Goal: Book appointment/travel/reservation

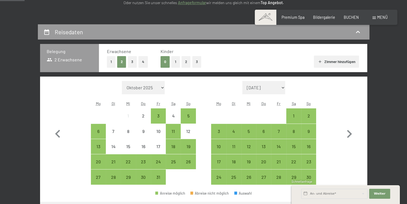
scroll to position [117, 0]
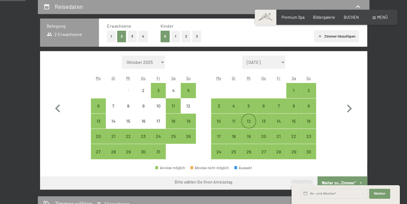
click at [248, 116] on div "12" at bounding box center [249, 121] width 14 height 14
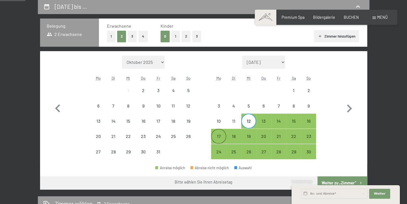
click at [221, 132] on div "17" at bounding box center [219, 136] width 14 height 14
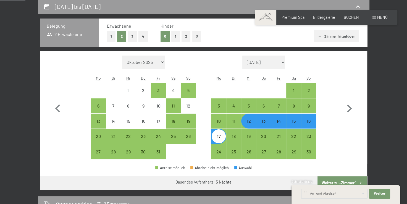
scroll to position [181, 0]
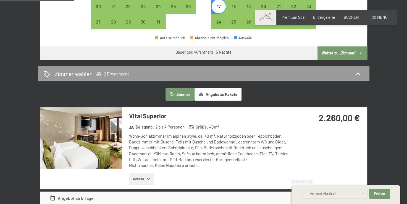
click at [340, 47] on button "Weiter zu „Zimmer“" at bounding box center [342, 52] width 49 height 13
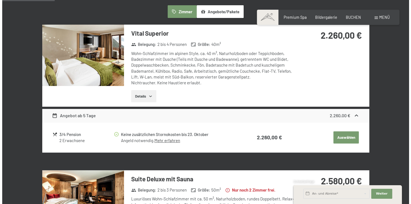
scroll to position [151, 0]
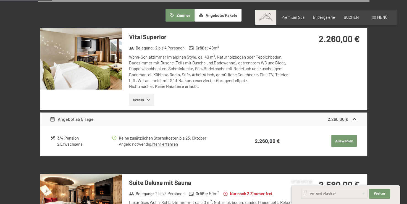
click at [376, 15] on div "Menü" at bounding box center [380, 18] width 15 height 6
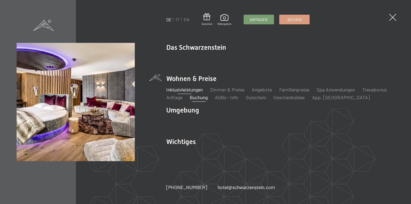
click at [189, 90] on link "Inklusivleistungen" at bounding box center [184, 90] width 36 height 6
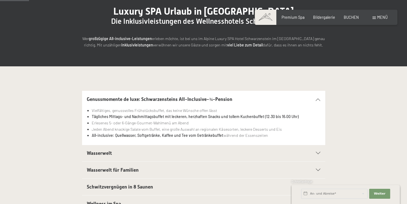
scroll to position [69, 0]
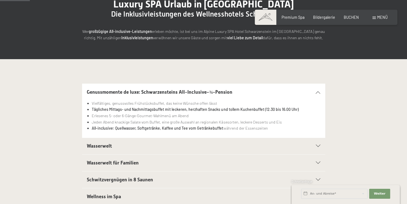
click at [171, 143] on h2 "Wasserwelt" at bounding box center [192, 146] width 210 height 7
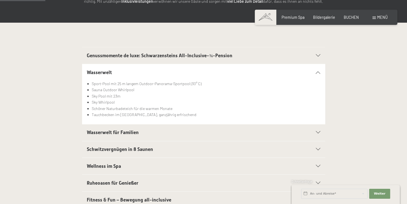
scroll to position [105, 0]
click at [154, 131] on h2 "Wasserwelt für Familien" at bounding box center [192, 132] width 210 height 7
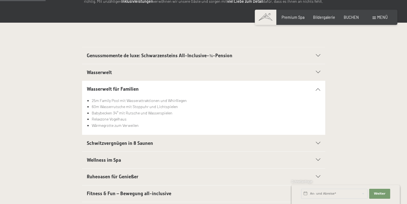
click at [298, 15] on div "Buchen Anfragen Premium Spa Bildergalerie BUCHEN Menü DE IT EN Gutschein Bilder…" at bounding box center [325, 18] width 123 height 6
click at [298, 18] on span "Premium Spa" at bounding box center [293, 16] width 23 height 5
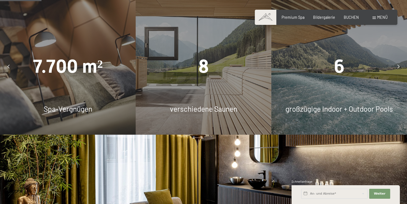
scroll to position [353, 0]
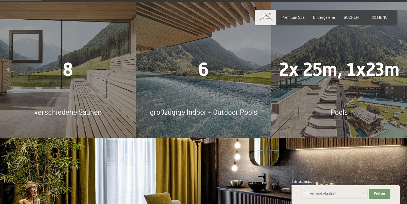
click at [216, 61] on div "6" at bounding box center [204, 70] width 136 height 26
click at [66, 69] on span "8" at bounding box center [68, 70] width 11 height 22
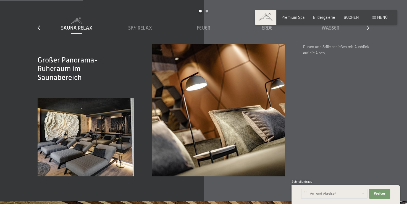
scroll to position [684, 0]
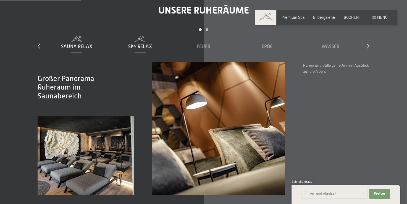
click at [149, 42] on div "Sky Relax" at bounding box center [140, 43] width 59 height 14
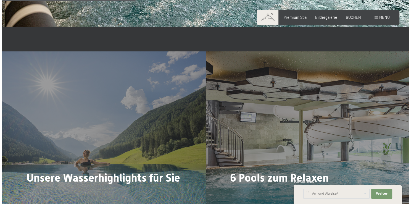
scroll to position [1147, 0]
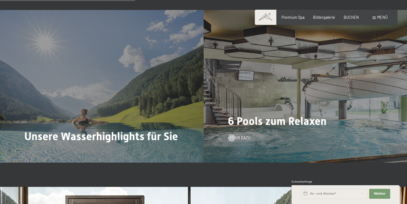
click at [272, 115] on span "6 Pools zum Relaxen" at bounding box center [277, 121] width 99 height 13
click at [240, 136] on span "Mehr dazu" at bounding box center [246, 138] width 20 height 6
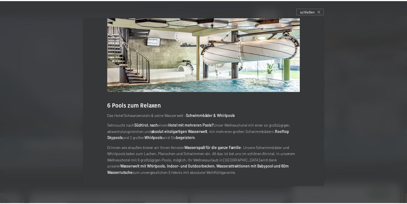
scroll to position [20, 0]
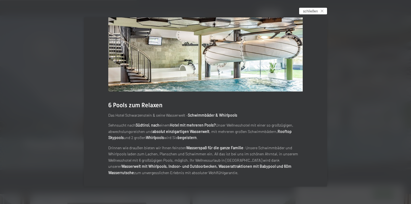
click at [318, 13] on span "schließen" at bounding box center [310, 11] width 15 height 5
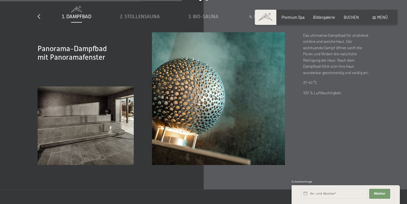
scroll to position [1543, 0]
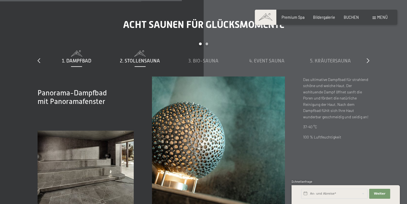
click at [135, 63] on span "2. Stollensauna" at bounding box center [140, 61] width 40 height 6
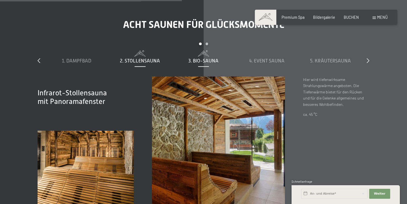
click at [194, 59] on span "3. Bio-Sauna" at bounding box center [203, 61] width 30 height 6
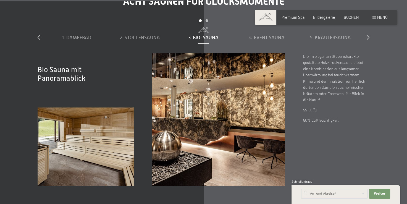
scroll to position [1564, 0]
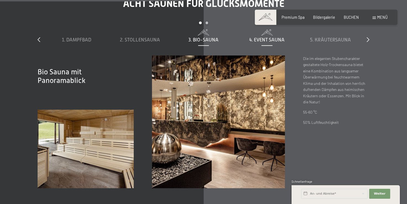
click at [261, 39] on span "4. Event Sauna" at bounding box center [266, 40] width 35 height 6
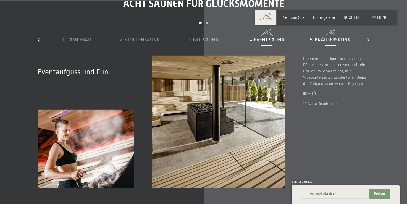
click at [317, 38] on span "5. Kräutersauna" at bounding box center [330, 40] width 41 height 6
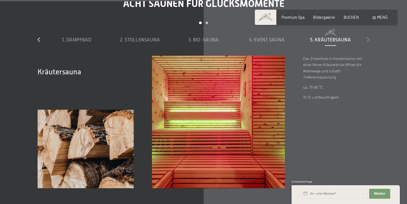
click at [368, 38] on icon at bounding box center [368, 39] width 3 height 5
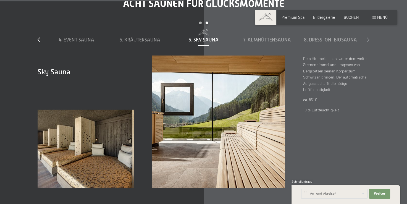
click at [368, 38] on icon at bounding box center [368, 39] width 3 height 5
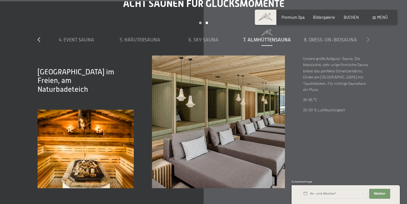
click at [368, 38] on icon at bounding box center [368, 39] width 3 height 5
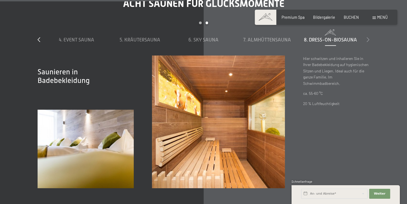
click at [368, 38] on icon at bounding box center [368, 39] width 3 height 5
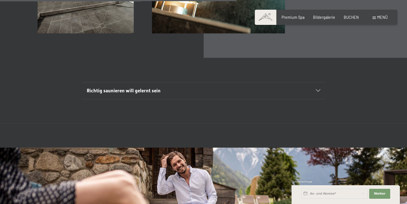
scroll to position [1750, 0]
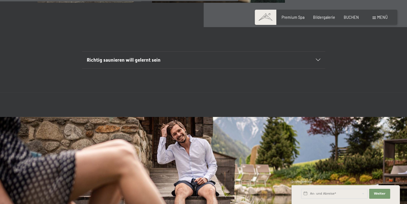
click at [167, 67] on div "Richtig saunieren will gelernt sein" at bounding box center [204, 60] width 234 height 17
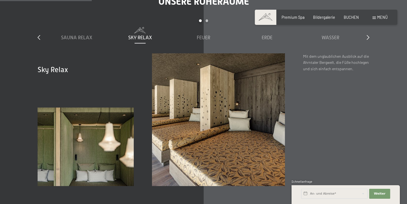
scroll to position [693, 0]
click at [197, 36] on span "Feuer" at bounding box center [204, 38] width 14 height 6
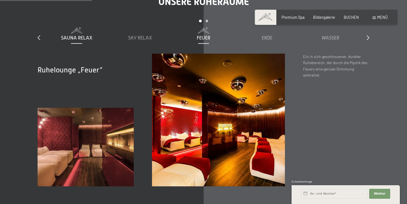
click at [77, 40] on span "Sauna Relax" at bounding box center [76, 38] width 31 height 6
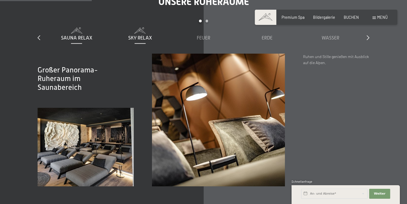
click at [129, 39] on span "Sky Relax" at bounding box center [140, 38] width 24 height 6
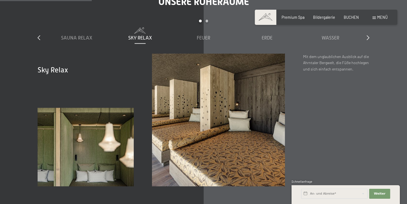
click at [370, 35] on div "Unsere Ruheräume slide 1 to 5 of 7 Sauna Relax Sky Relax Feuer Erde Wasser Luft…" at bounding box center [203, 91] width 368 height 190
click at [370, 37] on div "Unsere Ruheräume slide 1 to 5 of 7 Sauna Relax Sky Relax Feuer Erde Wasser Luft…" at bounding box center [203, 91] width 368 height 190
click at [368, 37] on icon at bounding box center [368, 37] width 3 height 5
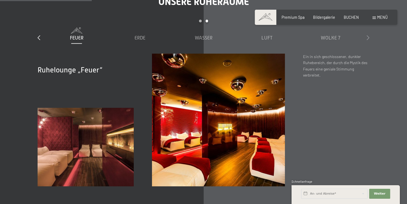
click at [368, 37] on icon at bounding box center [368, 37] width 3 height 5
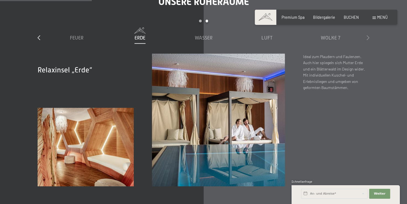
click at [368, 37] on icon at bounding box center [368, 37] width 3 height 5
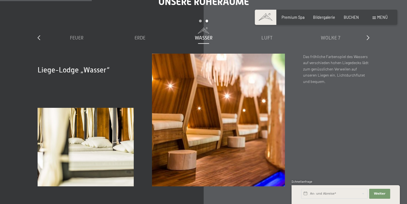
click at [36, 41] on div "Unsere Ruheräume slide 3 to 7 of 7 Sauna Relax Sky Relax Feuer Erde Wasser Luft…" at bounding box center [203, 91] width 368 height 190
click at [36, 37] on div "Unsere Ruheräume slide 3 to 7 of 7 Sauna Relax Sky Relax Feuer Erde Wasser Luft…" at bounding box center [203, 91] width 368 height 190
click at [39, 37] on icon at bounding box center [39, 37] width 3 height 5
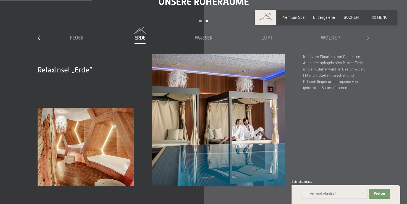
click at [367, 37] on icon at bounding box center [368, 37] width 3 height 5
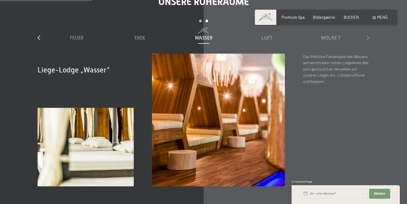
click at [367, 37] on icon at bounding box center [368, 37] width 3 height 5
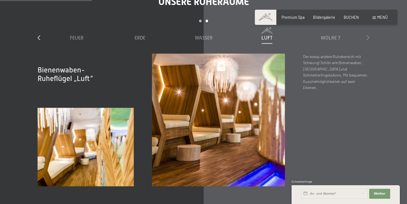
click at [367, 37] on icon at bounding box center [368, 37] width 3 height 5
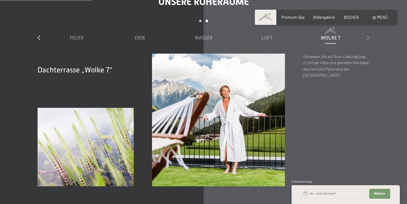
click at [367, 37] on icon at bounding box center [368, 37] width 3 height 5
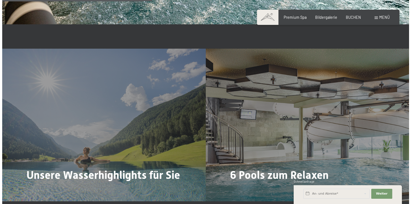
scroll to position [1149, 0]
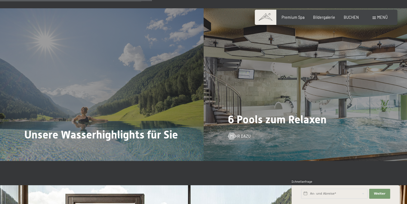
click at [236, 127] on div "6 Pools zum Relaxen Mehr dazu" at bounding box center [306, 84] width 204 height 153
click at [239, 136] on span "Mehr dazu" at bounding box center [246, 136] width 20 height 6
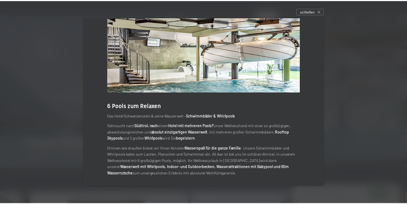
scroll to position [20, 0]
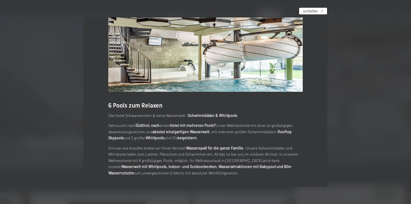
click at [316, 12] on span "schließen" at bounding box center [310, 11] width 15 height 5
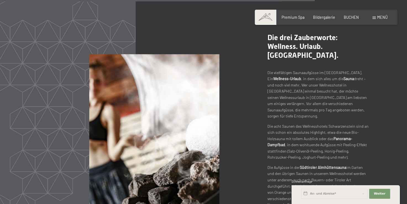
scroll to position [2379, 0]
click at [379, 18] on span "Menü" at bounding box center [382, 17] width 11 height 5
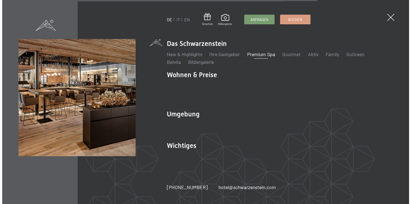
scroll to position [2386, 0]
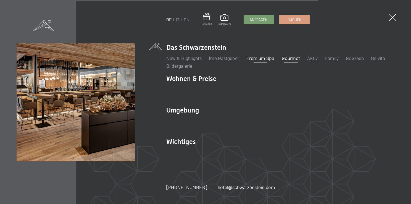
click at [292, 58] on link "Gourmet" at bounding box center [291, 58] width 18 height 6
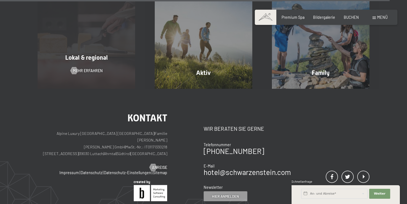
scroll to position [1740, 0]
